Goal: Register for event/course

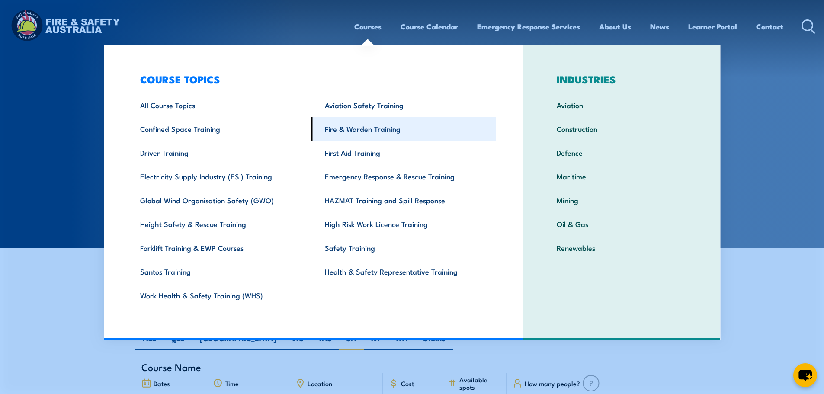
click at [366, 134] on link "Fire & Warden Training" at bounding box center [403, 129] width 185 height 24
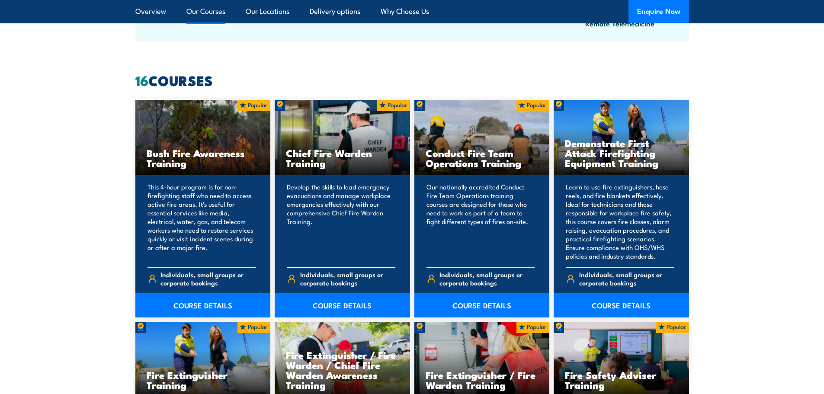
scroll to position [649, 0]
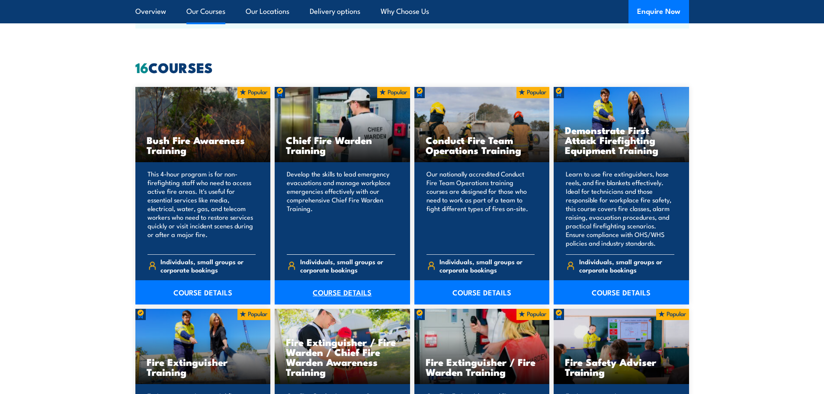
click at [355, 286] on link "COURSE DETAILS" at bounding box center [342, 292] width 135 height 24
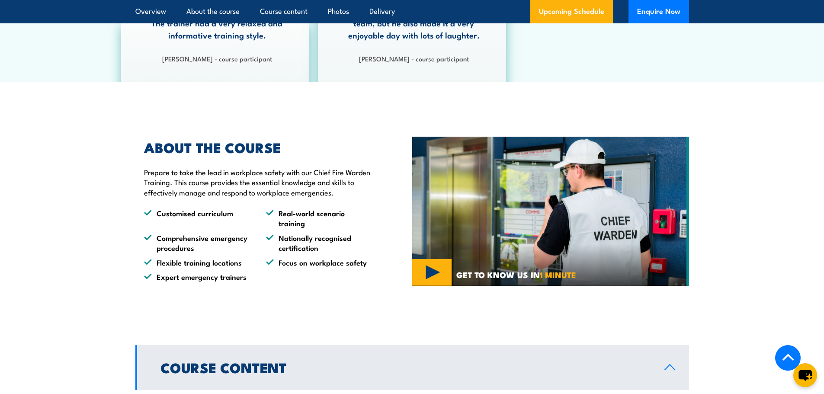
scroll to position [476, 0]
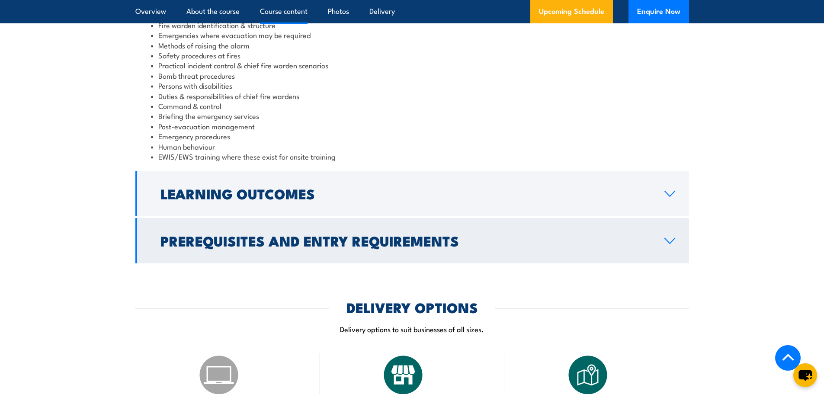
click at [339, 238] on h2 "Prerequisites and Entry Requirements" at bounding box center [405, 240] width 490 height 12
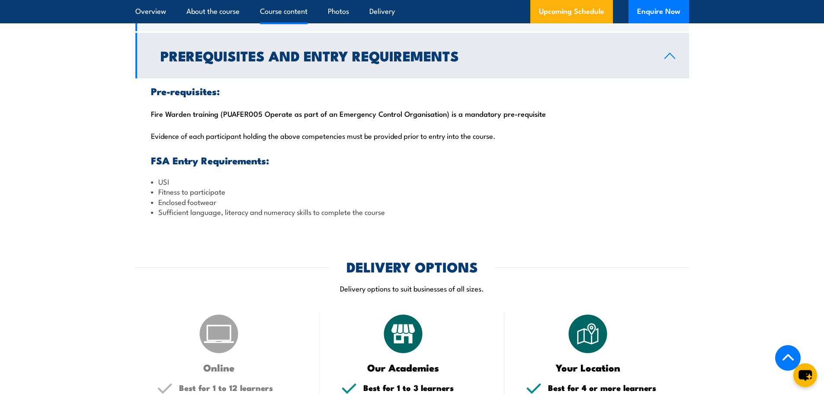
scroll to position [896, 0]
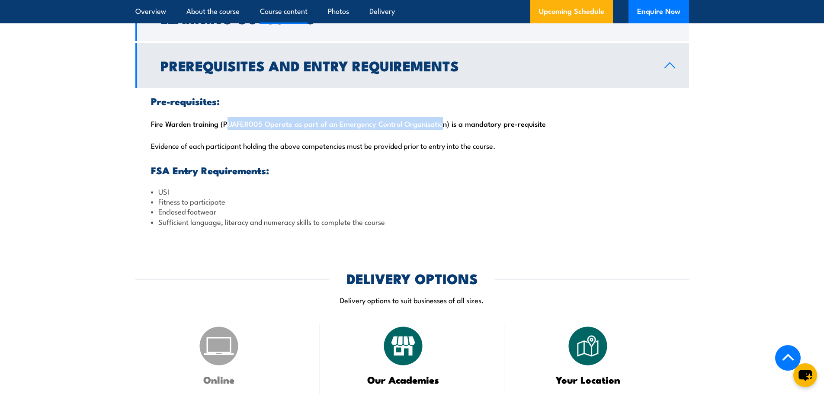
drag, startPoint x: 222, startPoint y: 126, endPoint x: 435, endPoint y: 119, distance: 212.9
click at [435, 119] on div "Pre-requisites: Fire Warden training (PUAFER005 Operate as part of an Emergency…" at bounding box center [412, 161] width 554 height 147
click at [473, 224] on li "Sufficient language, literacy and numeracy skills to complete the course" at bounding box center [412, 222] width 523 height 10
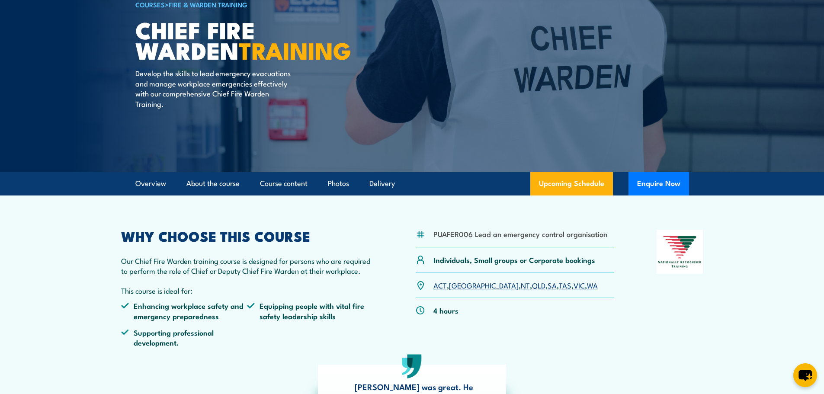
scroll to position [74, 0]
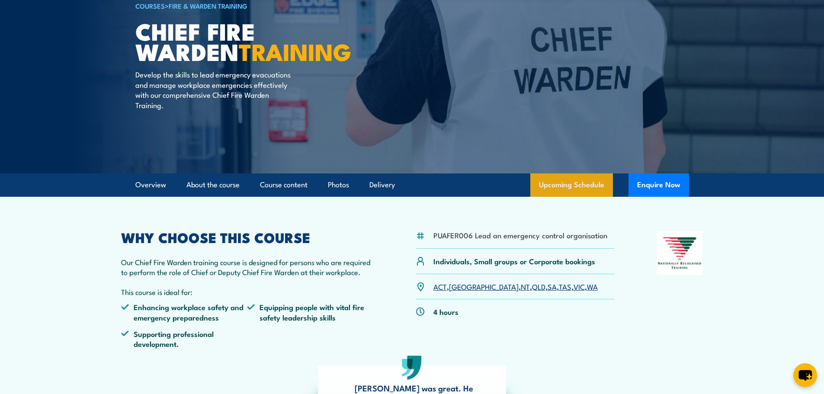
click at [575, 184] on link "Upcoming Schedule" at bounding box center [571, 184] width 83 height 23
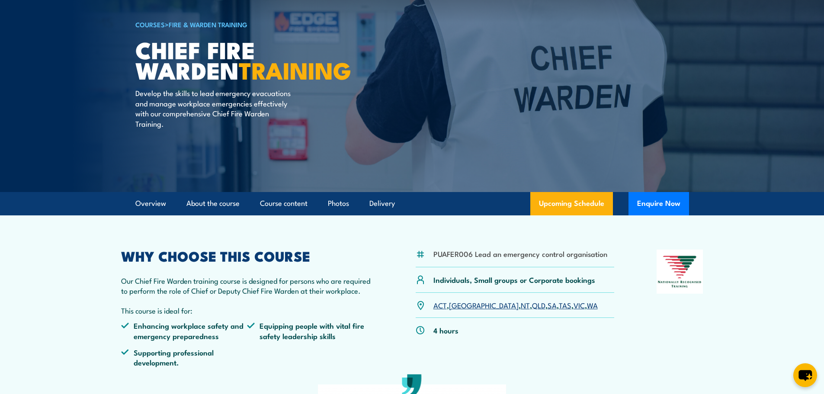
scroll to position [31, 0]
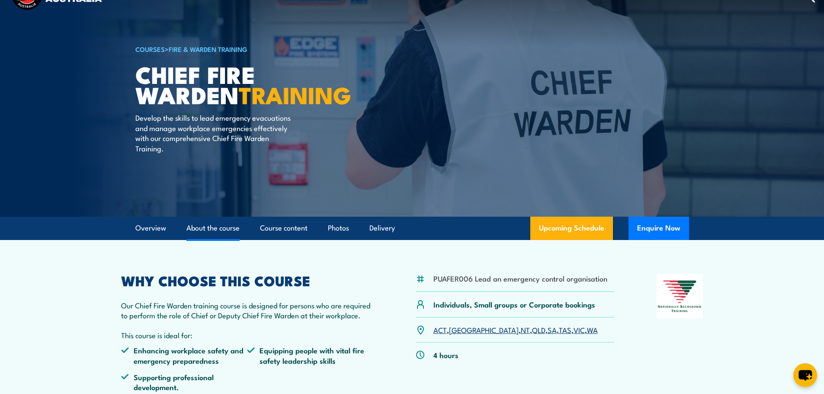
click at [215, 231] on link "About the course" at bounding box center [212, 228] width 53 height 23
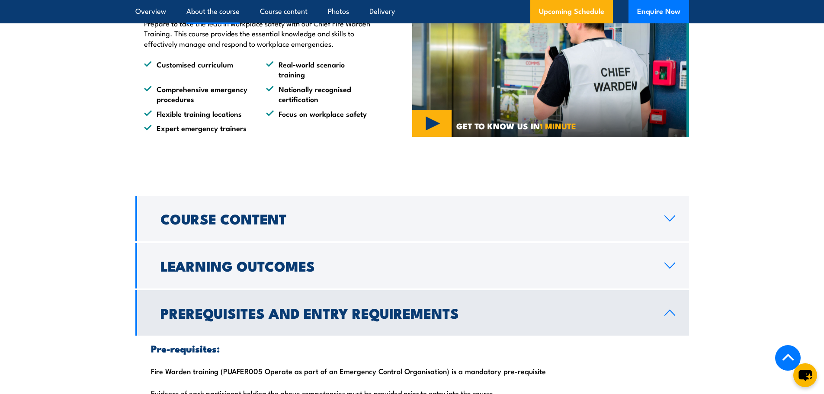
scroll to position [652, 0]
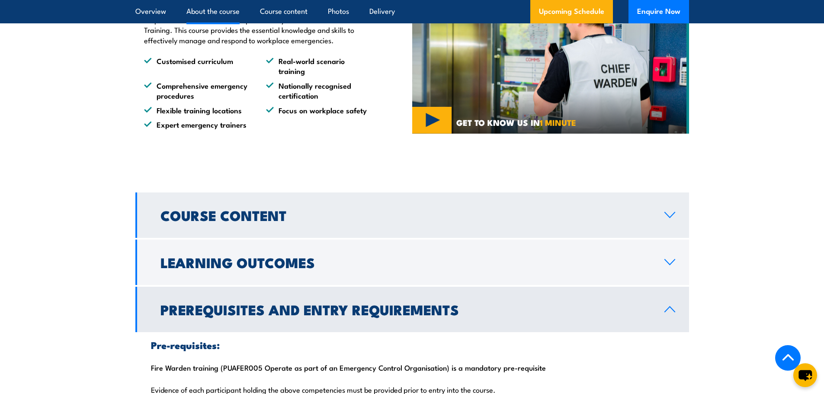
click at [678, 210] on link "Course Content" at bounding box center [412, 214] width 554 height 45
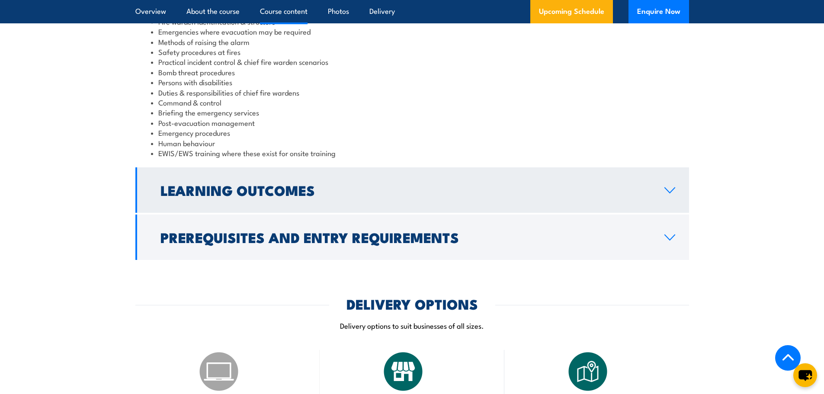
click at [674, 185] on link "Learning Outcomes" at bounding box center [412, 189] width 554 height 45
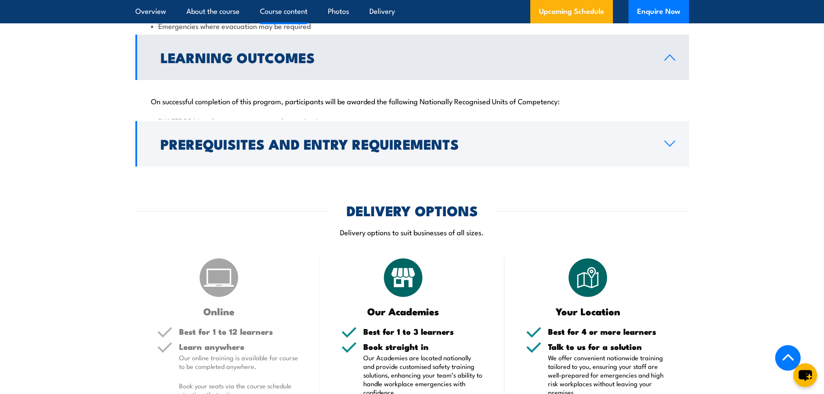
scroll to position [896, 0]
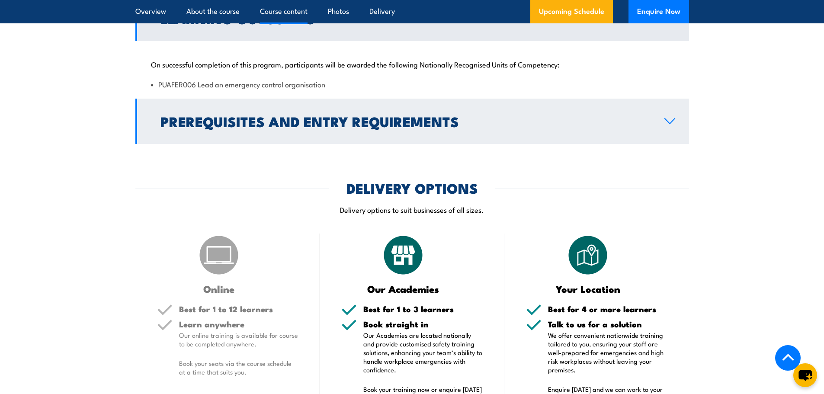
click at [583, 128] on link "Prerequisites and Entry Requirements" at bounding box center [412, 121] width 554 height 45
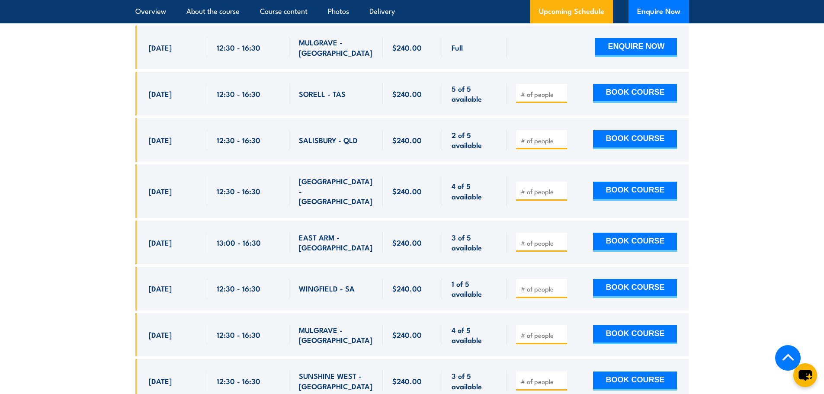
scroll to position [1934, 0]
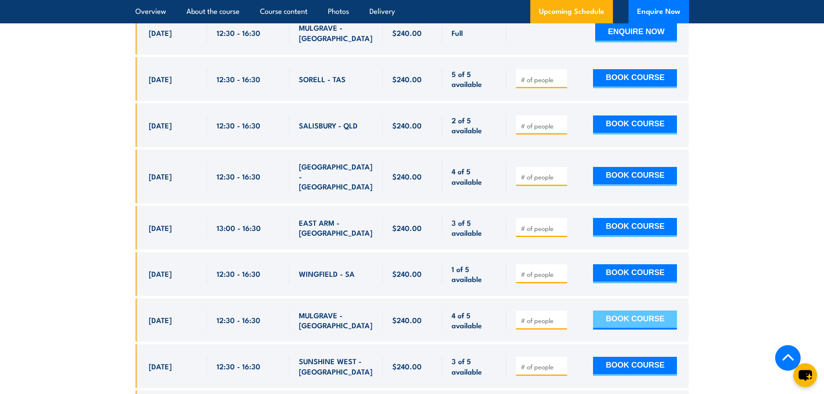
click at [639, 311] on button "BOOK COURSE" at bounding box center [635, 320] width 84 height 19
click at [561, 311] on div at bounding box center [541, 320] width 51 height 19
type input "1"
click at [559, 316] on input "1" at bounding box center [542, 320] width 43 height 9
click at [607, 311] on button "BOOK COURSE" at bounding box center [635, 320] width 84 height 19
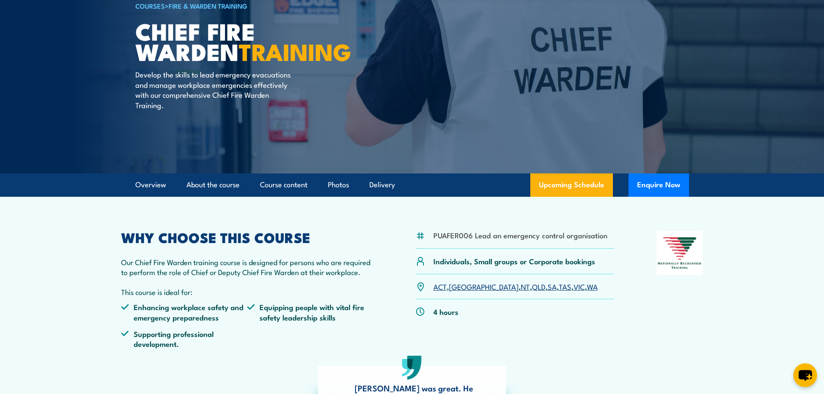
scroll to position [67, 0]
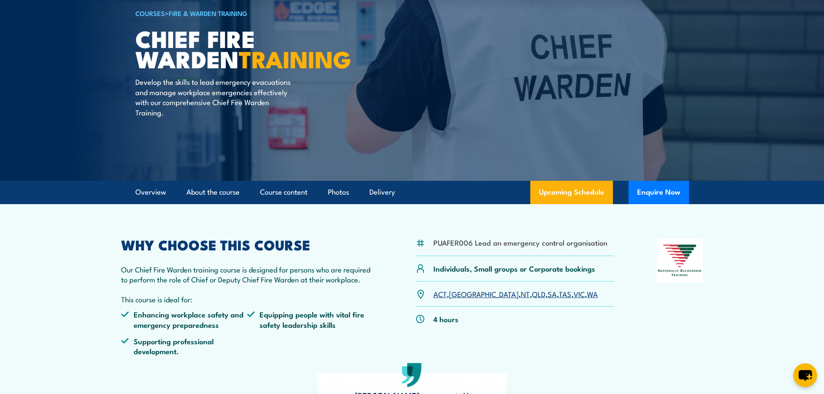
scroll to position [74, 0]
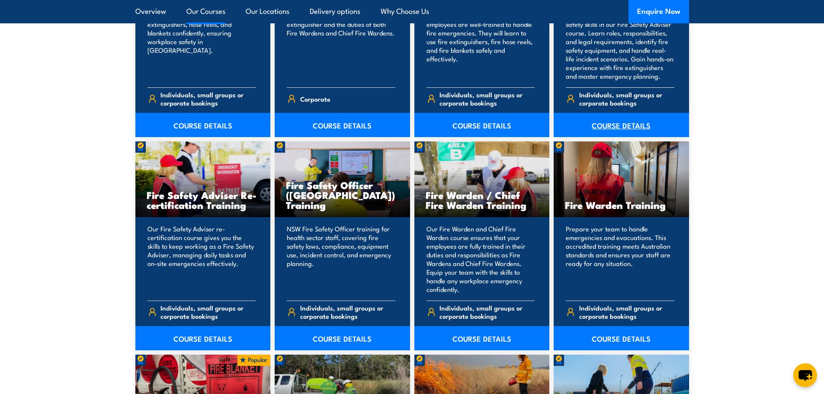
scroll to position [1038, 0]
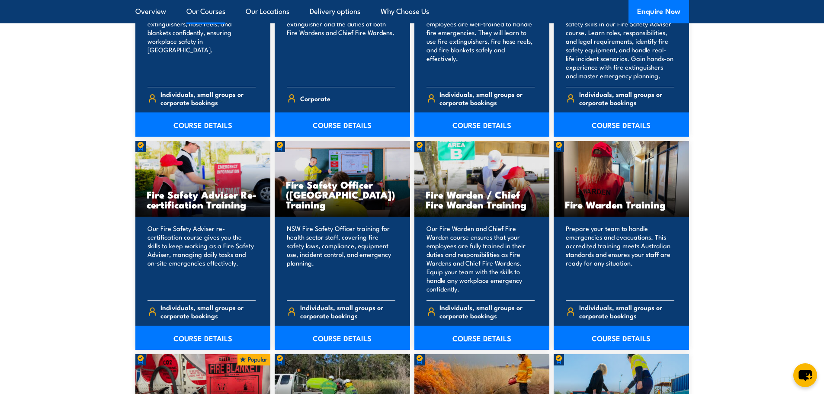
click at [477, 337] on link "COURSE DETAILS" at bounding box center [481, 338] width 135 height 24
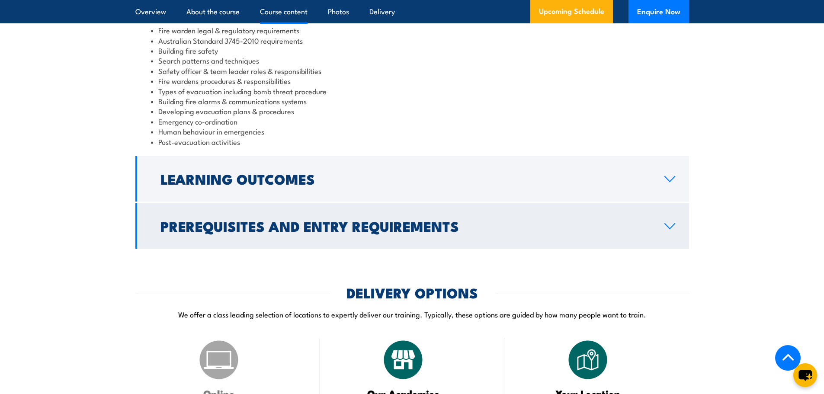
scroll to position [908, 0]
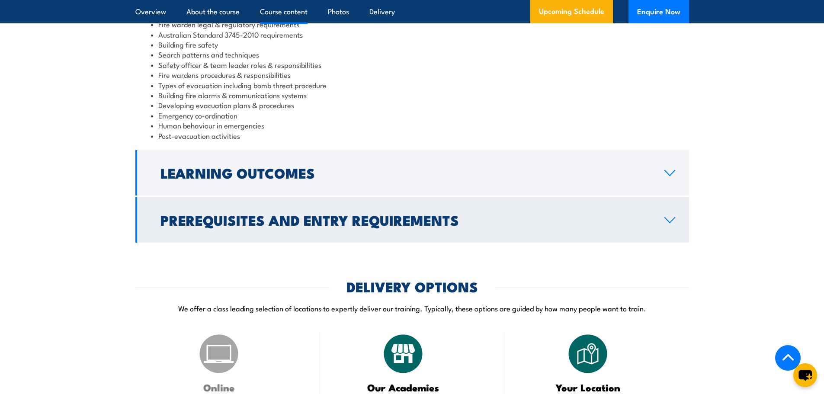
click at [308, 226] on h2 "Prerequisites and Entry Requirements" at bounding box center [405, 220] width 490 height 12
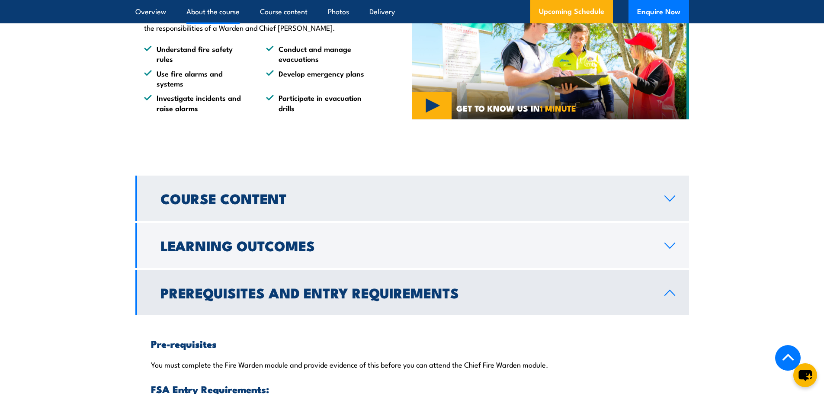
scroll to position [692, 0]
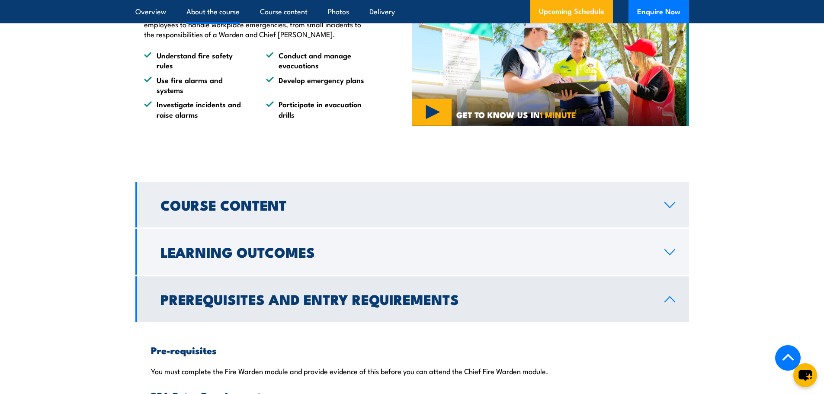
click at [274, 211] on h2 "Course Content" at bounding box center [405, 205] width 490 height 12
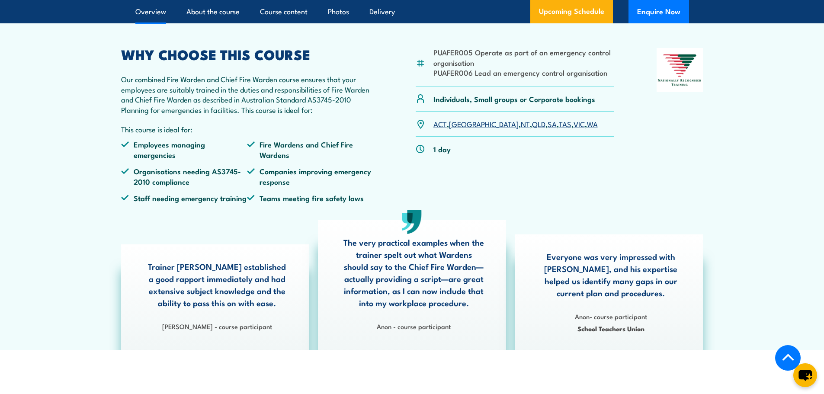
scroll to position [260, 0]
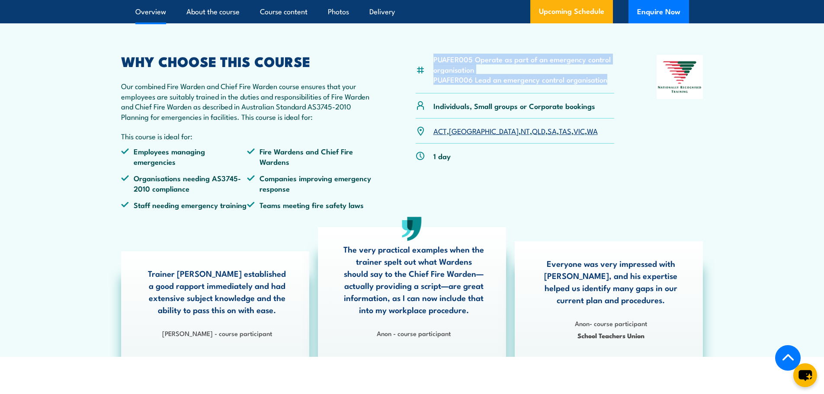
drag, startPoint x: 435, startPoint y: 77, endPoint x: 609, endPoint y: 97, distance: 175.5
click at [610, 84] on ul "PUAFER005 Operate as part of an emergency control organisation PUAFER006 Lead a…" at bounding box center [523, 69] width 181 height 30
copy ul "PUAFER005 Operate as part of an emergency control organisation PUAFER006 Lead a…"
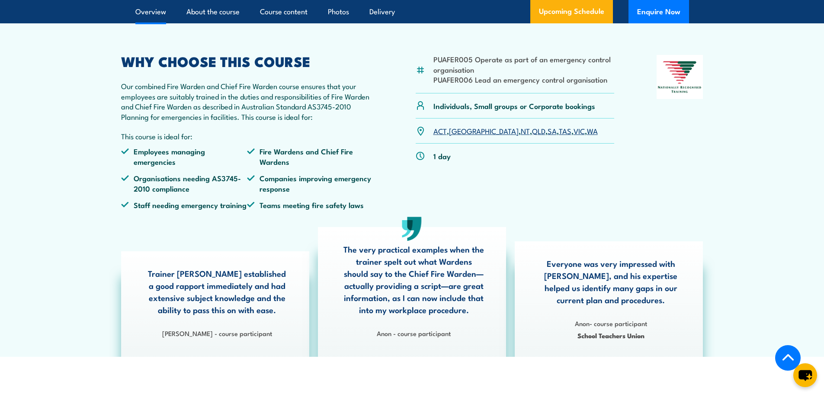
click at [546, 168] on div "1 day" at bounding box center [515, 156] width 199 height 25
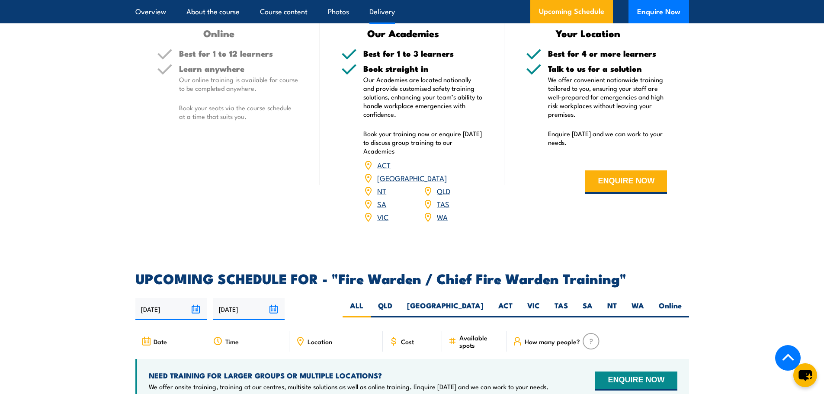
scroll to position [1427, 0]
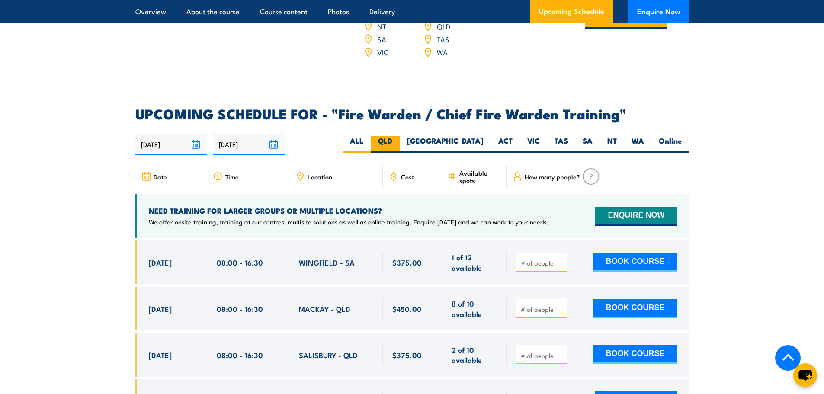
click at [400, 141] on label "QLD" at bounding box center [385, 144] width 29 height 17
click at [398, 141] on input "QLD" at bounding box center [395, 139] width 6 height 6
radio input "true"
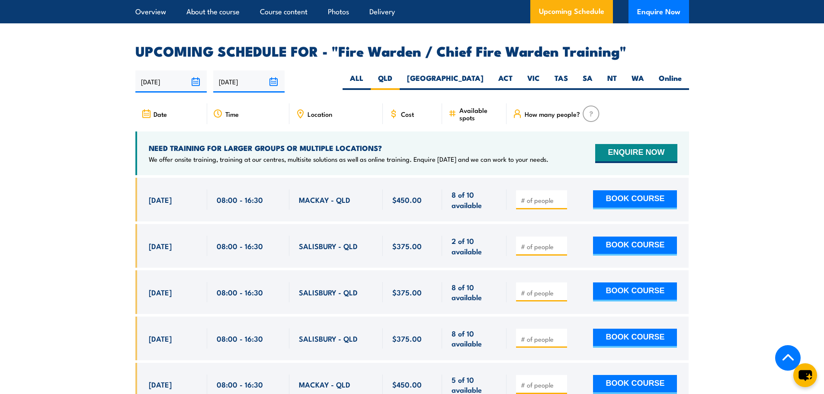
scroll to position [1489, 0]
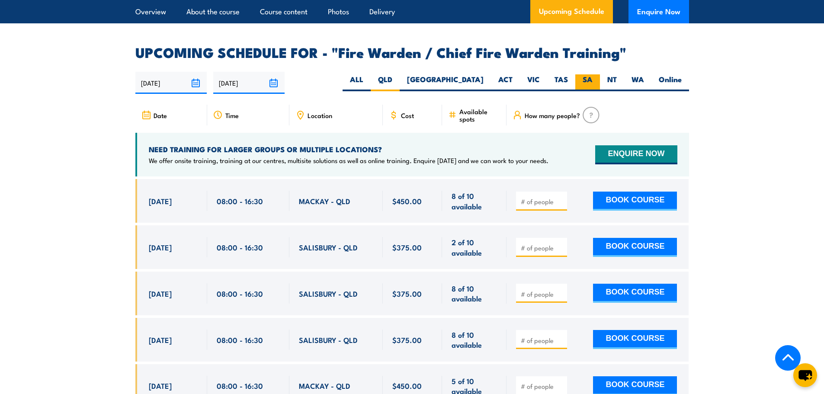
click at [588, 75] on label "SA" at bounding box center [587, 82] width 25 height 17
click at [593, 75] on input "SA" at bounding box center [596, 77] width 6 height 6
radio input "true"
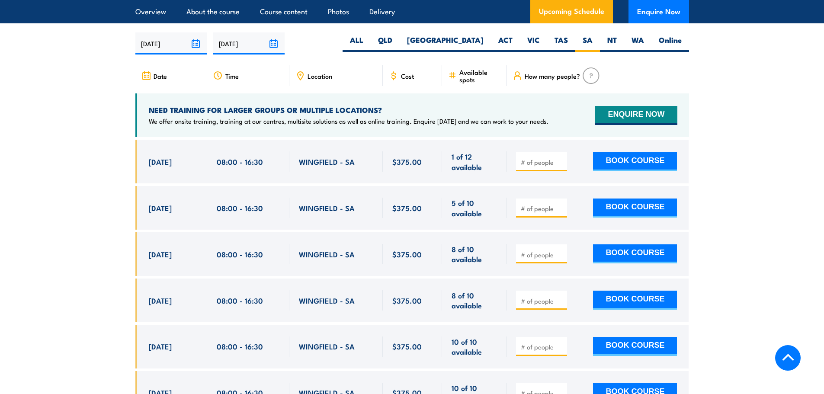
scroll to position [1532, 0]
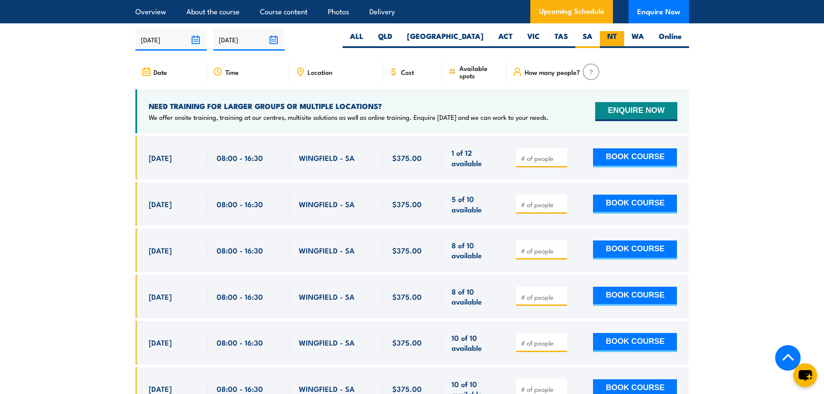
click at [614, 34] on label "NT" at bounding box center [612, 39] width 24 height 17
click at [617, 34] on input "NT" at bounding box center [620, 34] width 6 height 6
radio input "true"
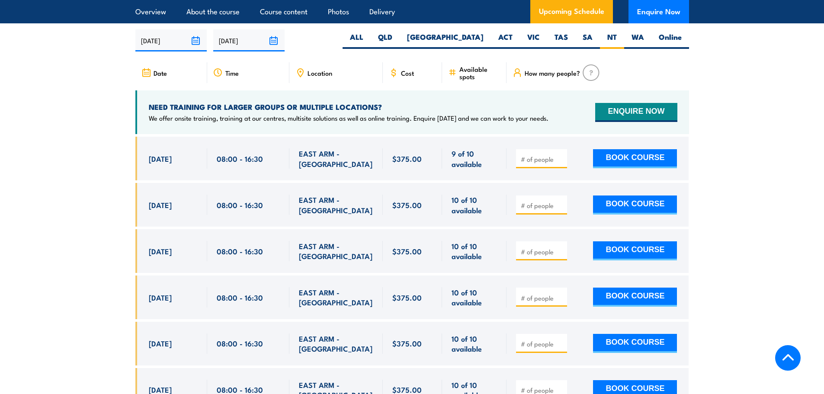
scroll to position [1532, 0]
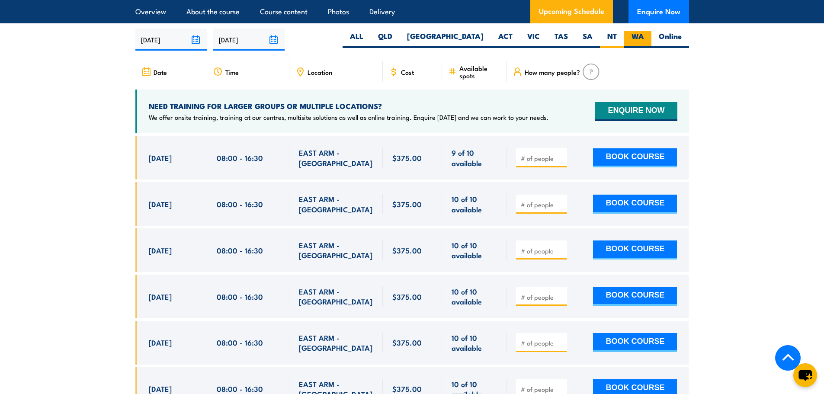
click at [632, 35] on label "WA" at bounding box center [637, 39] width 27 height 17
click at [644, 35] on input "WA" at bounding box center [647, 34] width 6 height 6
radio input "true"
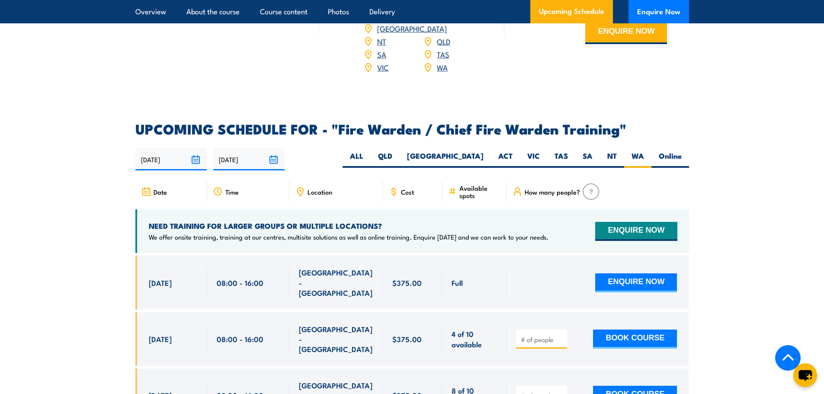
scroll to position [1402, 0]
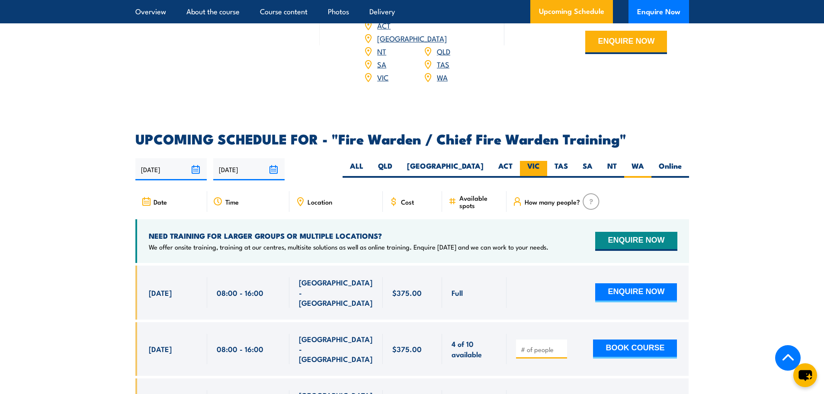
click at [528, 161] on label "VIC" at bounding box center [533, 169] width 27 height 17
click at [540, 161] on input "VIC" at bounding box center [543, 164] width 6 height 6
radio input "true"
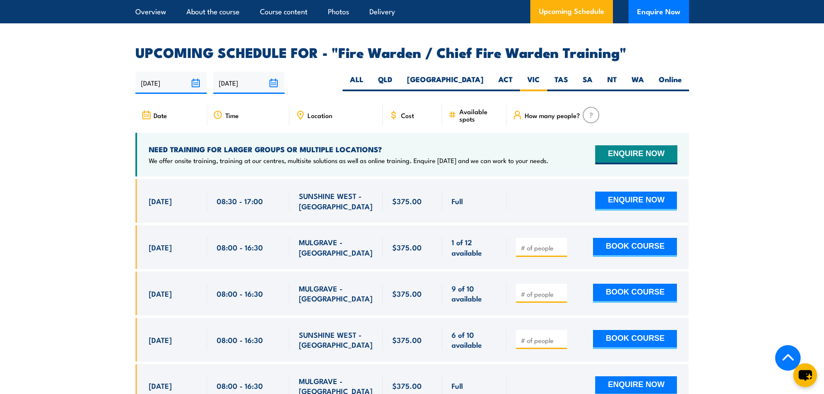
scroll to position [1446, 0]
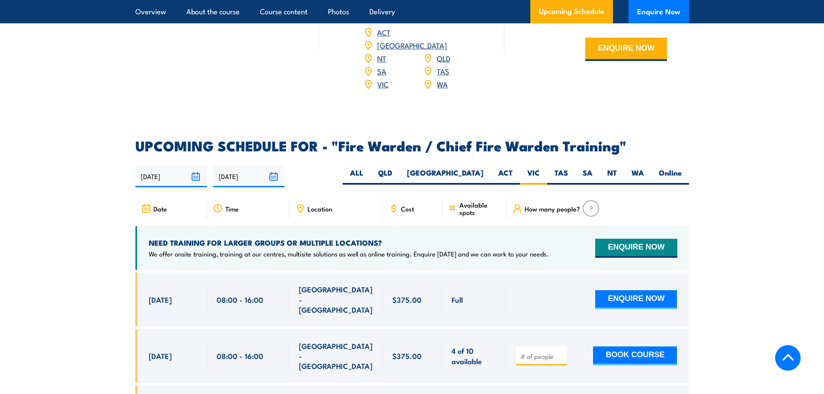
scroll to position [1402, 0]
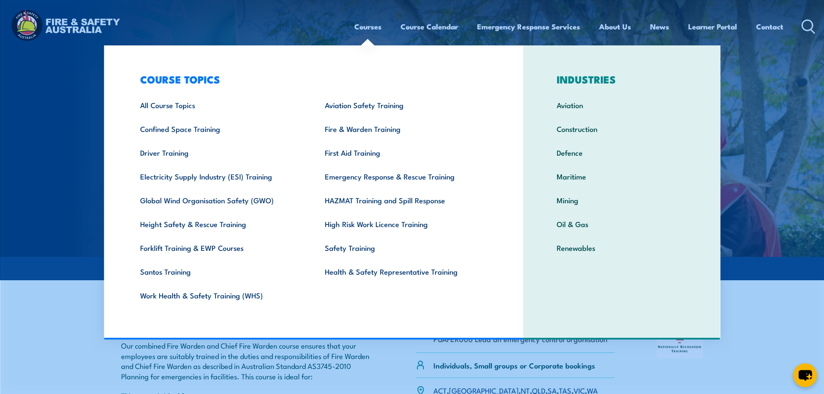
click at [371, 25] on link "Courses" at bounding box center [367, 26] width 27 height 23
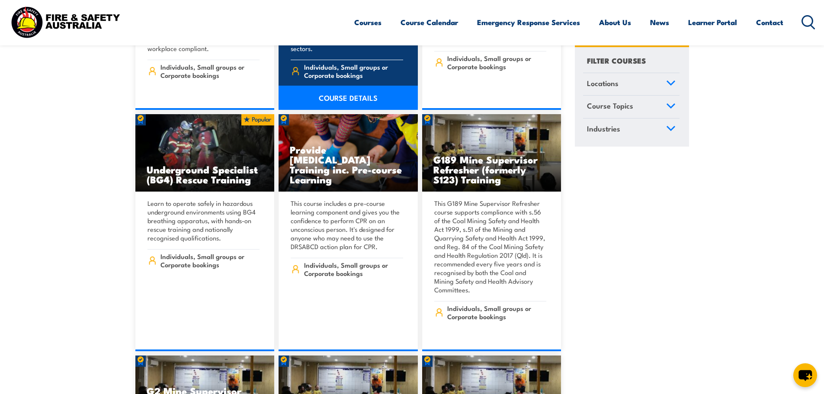
scroll to position [995, 0]
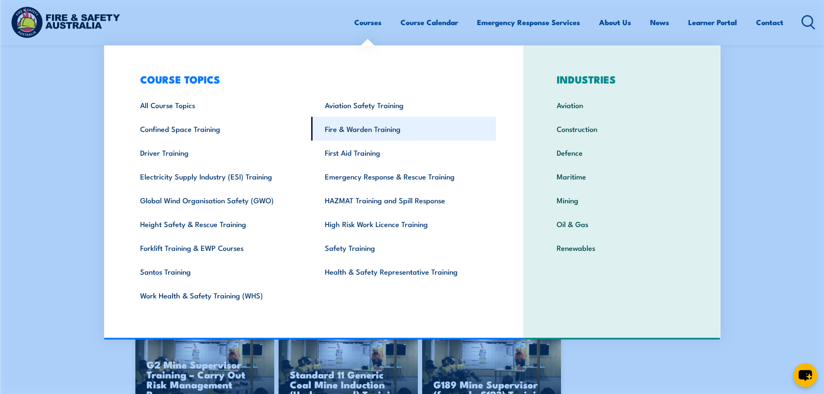
click at [353, 131] on link "Fire & Warden Training" at bounding box center [403, 129] width 185 height 24
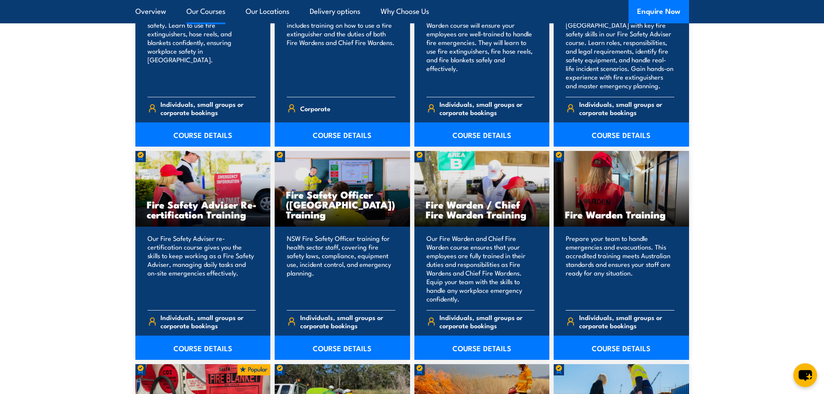
scroll to position [1038, 0]
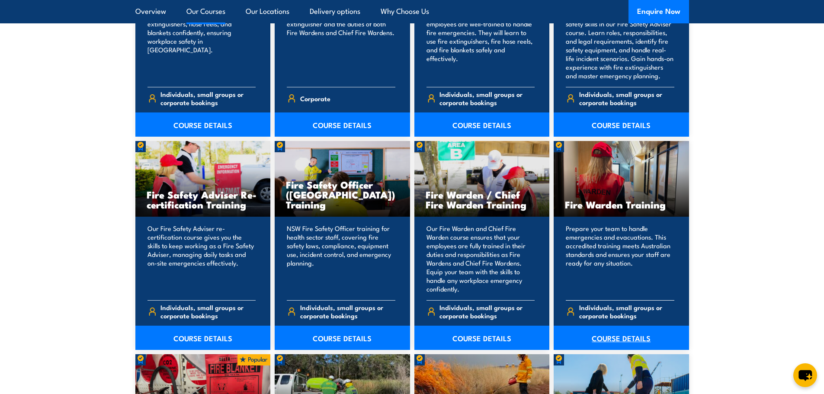
click at [613, 338] on link "COURSE DETAILS" at bounding box center [621, 338] width 135 height 24
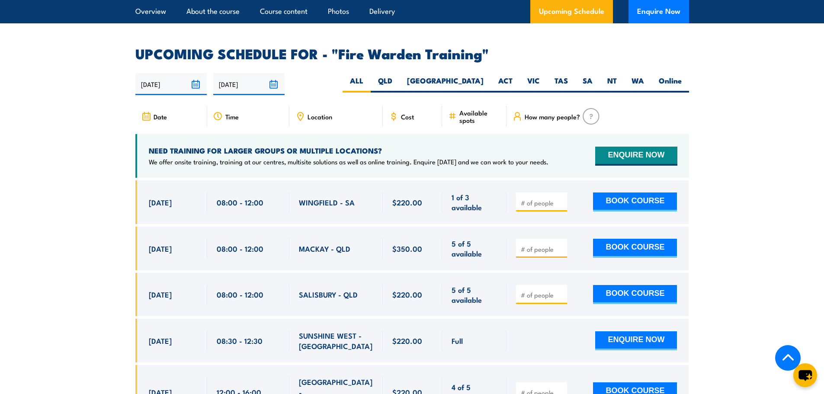
scroll to position [1557, 0]
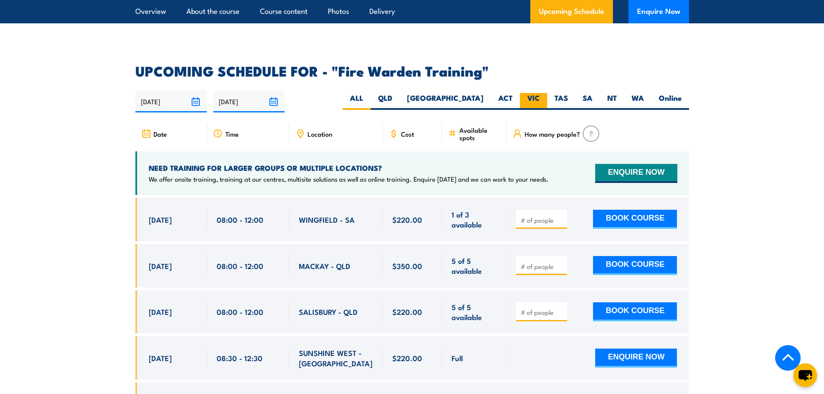
click at [533, 93] on label "VIC" at bounding box center [533, 101] width 27 height 17
click at [540, 93] on input "VIC" at bounding box center [543, 96] width 6 height 6
radio input "true"
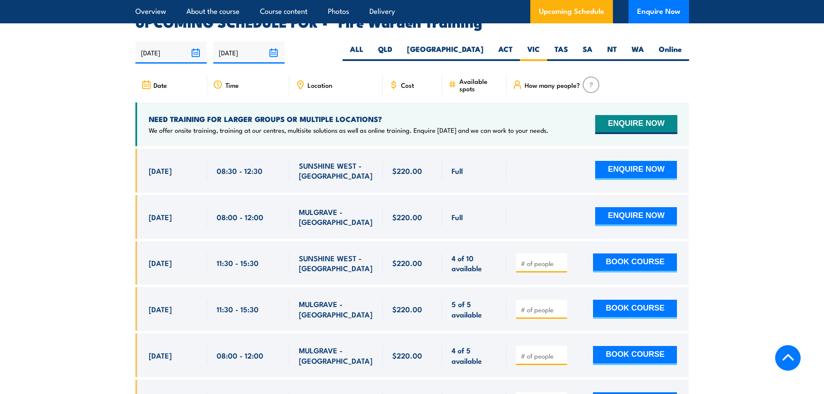
scroll to position [1609, 0]
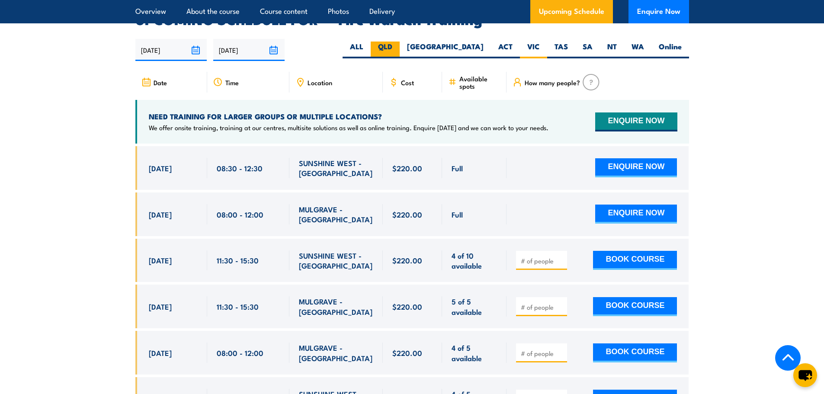
click at [400, 42] on label "QLD" at bounding box center [385, 50] width 29 height 17
click at [398, 42] on input "QLD" at bounding box center [395, 45] width 6 height 6
radio input "true"
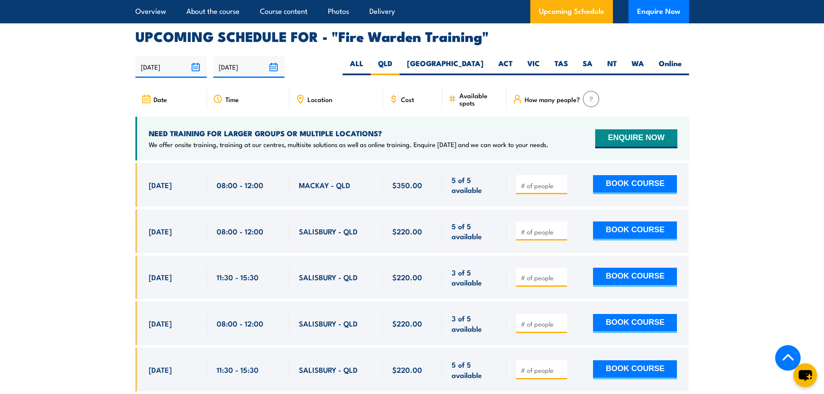
scroll to position [1565, 0]
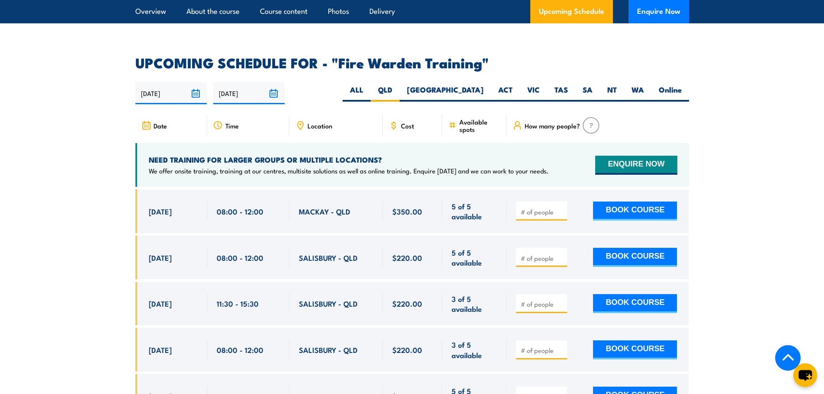
click at [613, 85] on label "NT" at bounding box center [612, 93] width 24 height 17
click at [617, 85] on input "NT" at bounding box center [620, 88] width 6 height 6
radio input "true"
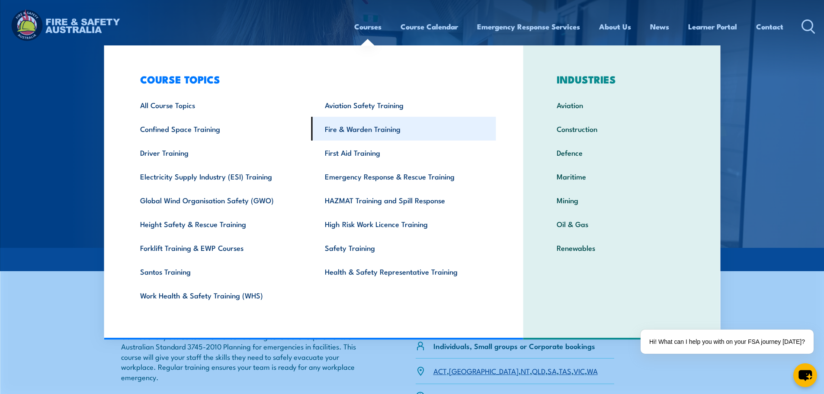
click at [356, 130] on link "Fire & Warden Training" at bounding box center [403, 129] width 185 height 24
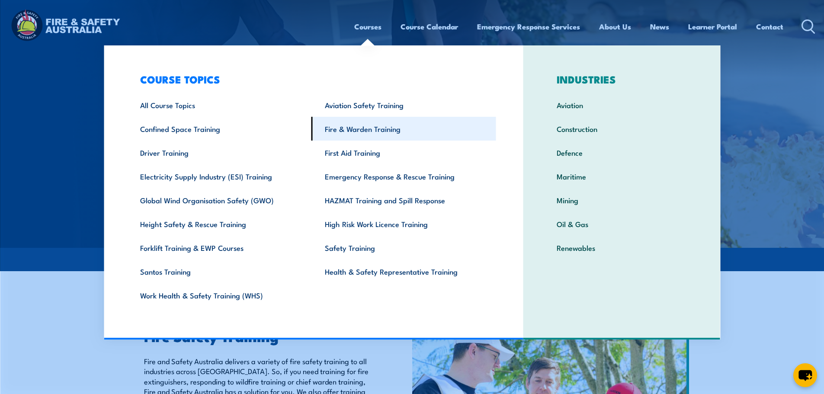
click at [370, 130] on link "Fire & Warden Training" at bounding box center [403, 129] width 185 height 24
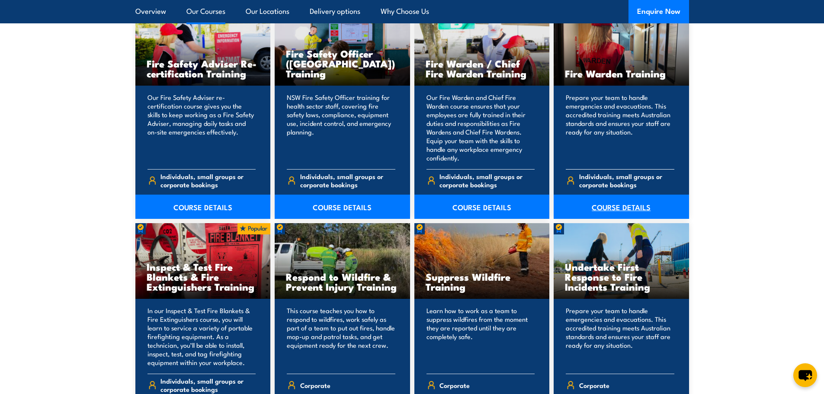
scroll to position [1168, 0]
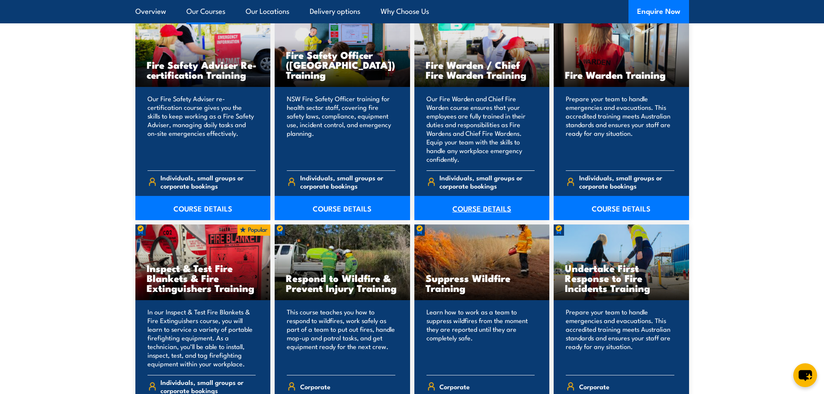
click at [480, 210] on link "COURSE DETAILS" at bounding box center [481, 208] width 135 height 24
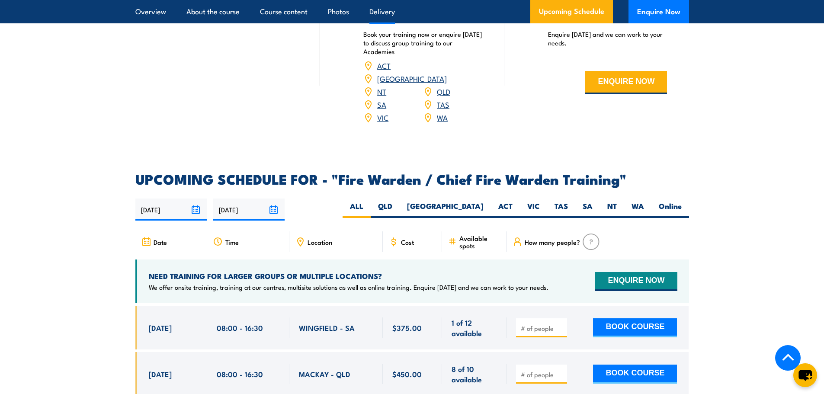
scroll to position [1384, 0]
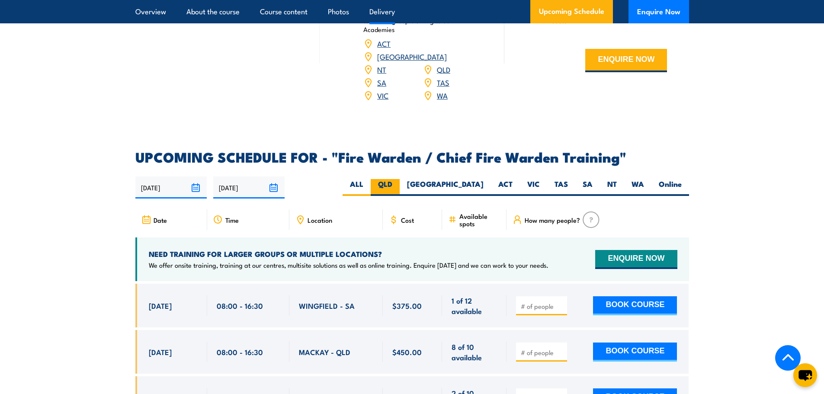
click at [400, 186] on label "QLD" at bounding box center [385, 187] width 29 height 17
click at [398, 185] on input "QLD" at bounding box center [395, 182] width 6 height 6
radio input "true"
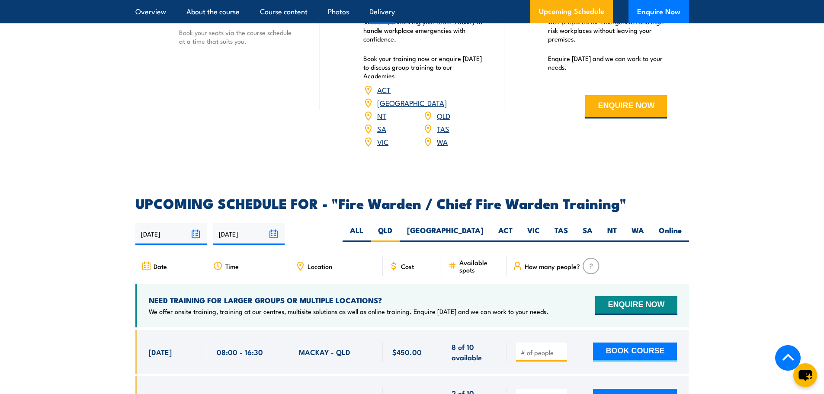
scroll to position [1359, 0]
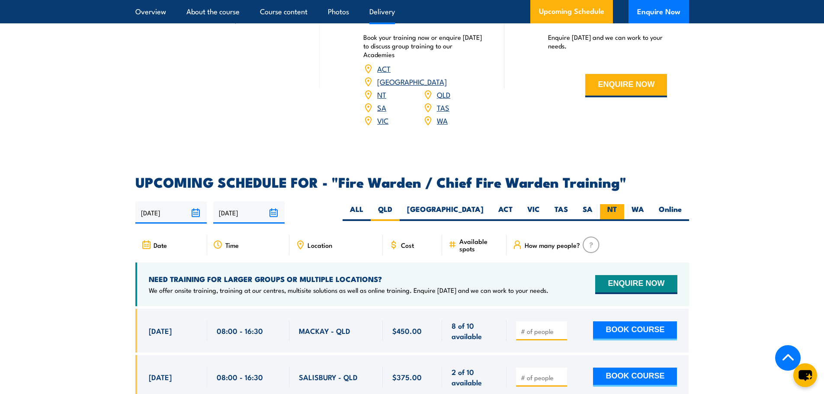
click at [610, 211] on label "NT" at bounding box center [612, 212] width 24 height 17
click at [617, 210] on input "NT" at bounding box center [620, 207] width 6 height 6
radio input "true"
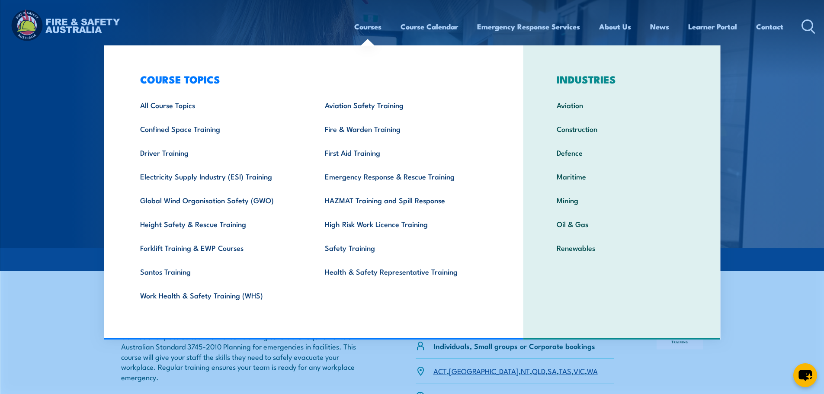
click at [362, 25] on link "Courses" at bounding box center [367, 26] width 27 height 23
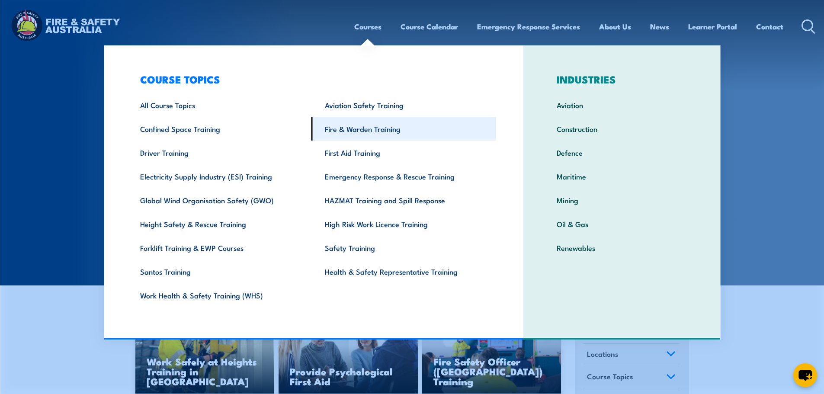
click at [363, 135] on link "Fire & Warden Training" at bounding box center [403, 129] width 185 height 24
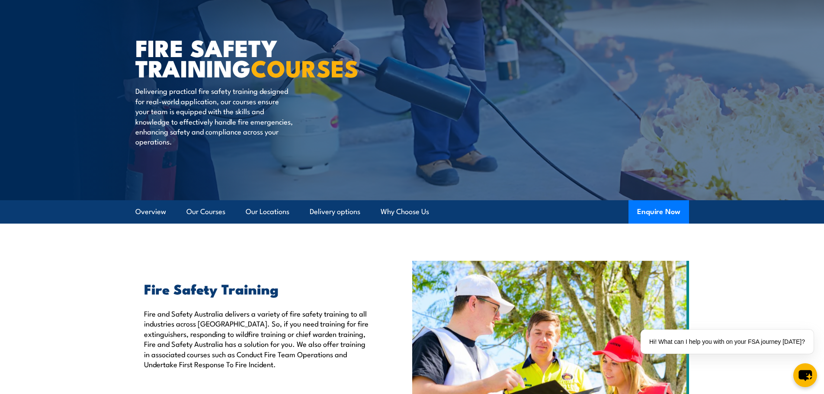
scroll to position [216, 0]
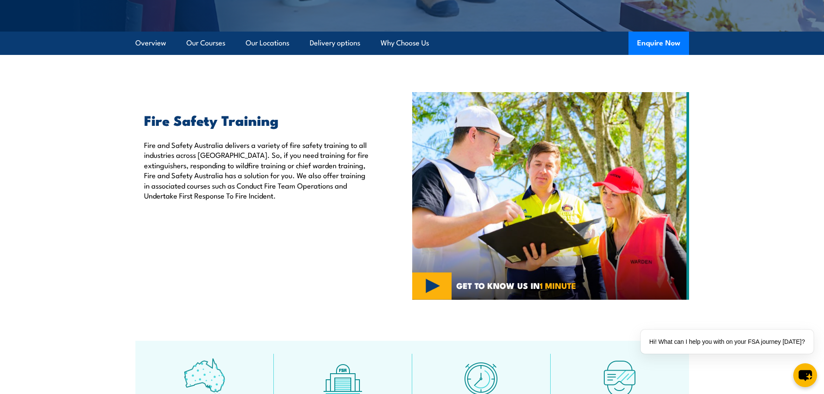
drag, startPoint x: 304, startPoint y: 212, endPoint x: 282, endPoint y: 205, distance: 22.7
click at [304, 212] on div "Fire Safety Training Fire and Safety [GEOGRAPHIC_DATA] delivers a variety of fi…" at bounding box center [273, 196] width 277 height 208
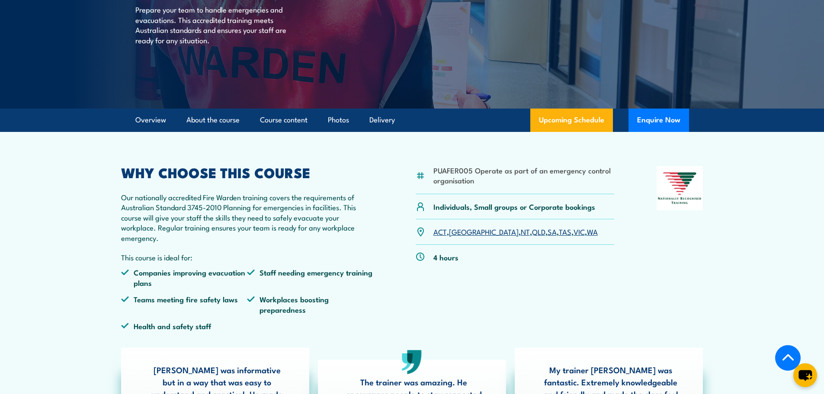
scroll to position [138, 0]
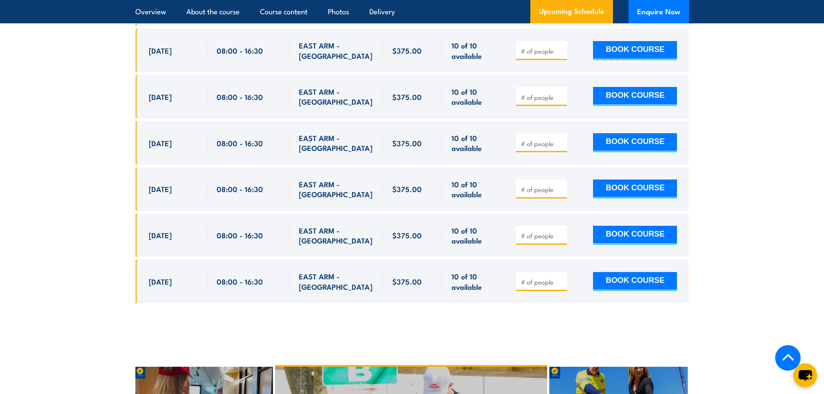
scroll to position [1514, 0]
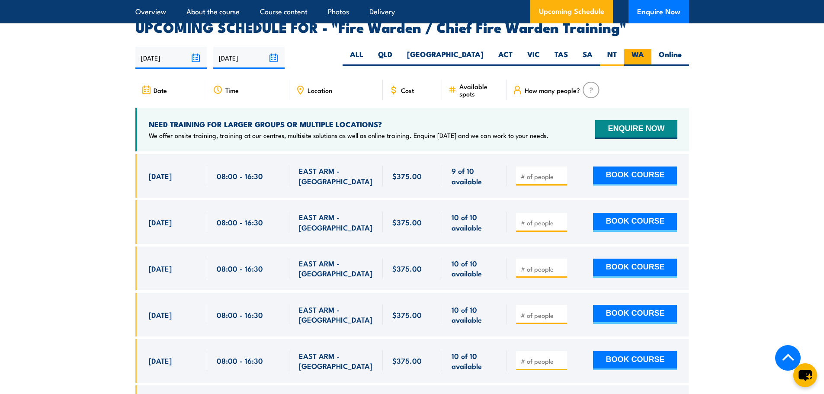
click at [642, 55] on label "WA" at bounding box center [637, 57] width 27 height 17
click at [644, 55] on input "WA" at bounding box center [647, 52] width 6 height 6
radio input "true"
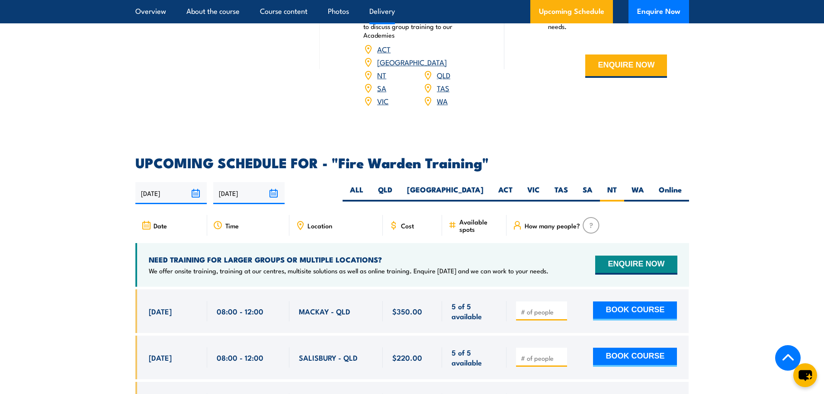
scroll to position [1471, 0]
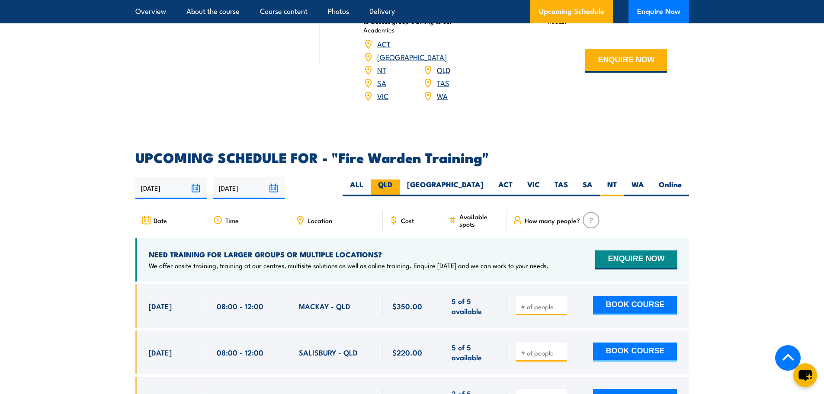
click at [400, 180] on label "QLD" at bounding box center [385, 188] width 29 height 17
click at [398, 180] on input "QLD" at bounding box center [395, 183] width 6 height 6
radio input "true"
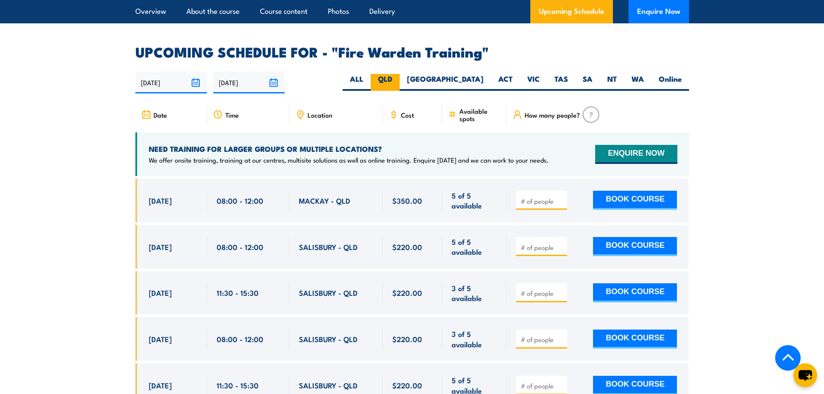
scroll to position [1609, 0]
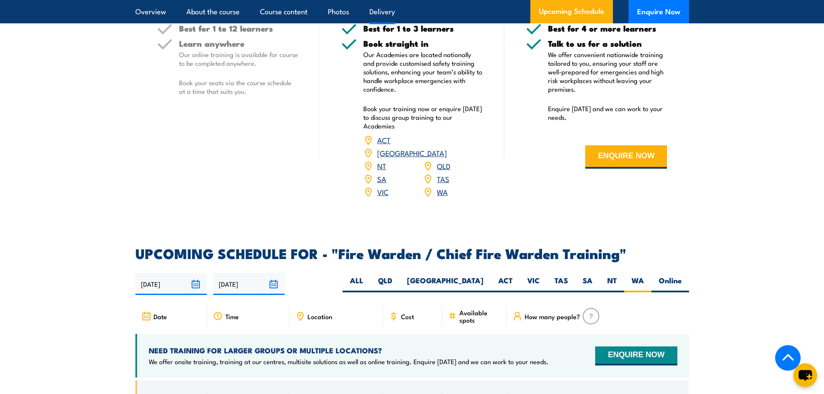
scroll to position [1316, 0]
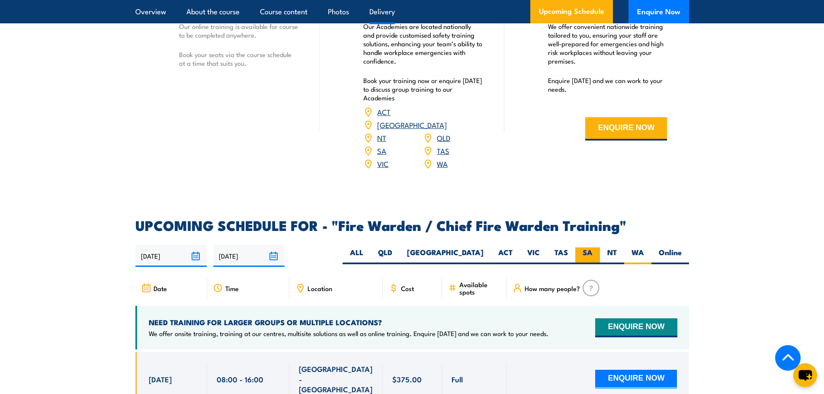
click at [590, 247] on label "SA" at bounding box center [587, 255] width 25 height 17
click at [593, 247] on input "SA" at bounding box center [596, 250] width 6 height 6
radio input "true"
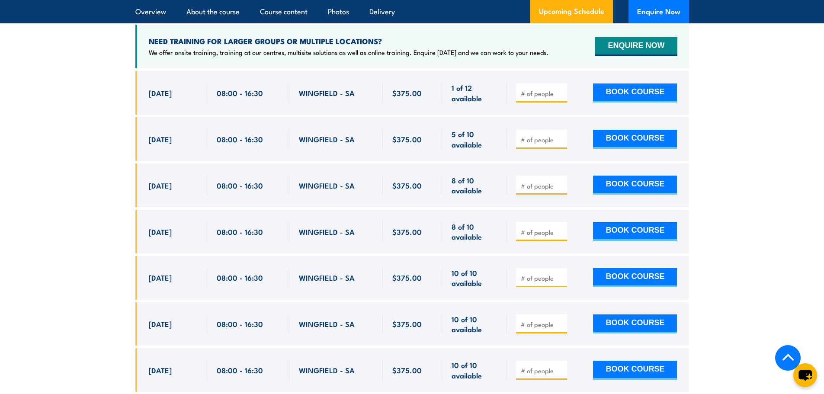
scroll to position [1619, 0]
